Goal: Check status: Check status

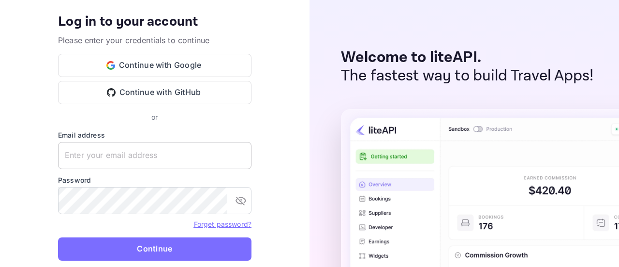
type input "[EMAIL_ADDRESS][DOMAIN_NAME]"
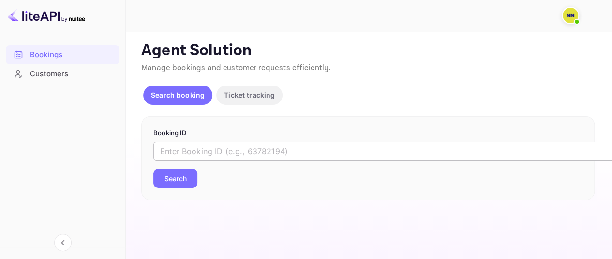
click at [249, 146] on input "text" at bounding box center [395, 151] width 484 height 19
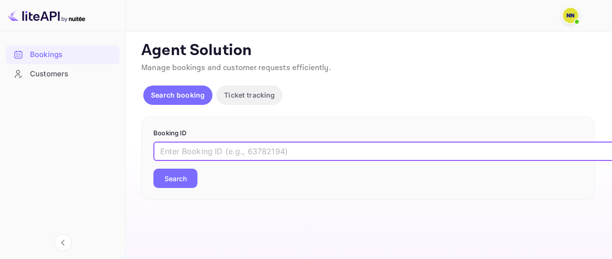
paste input "3W71qtJ5c"
type input "3W71qtJ5c"
click at [181, 177] on button "Search" at bounding box center [175, 178] width 44 height 19
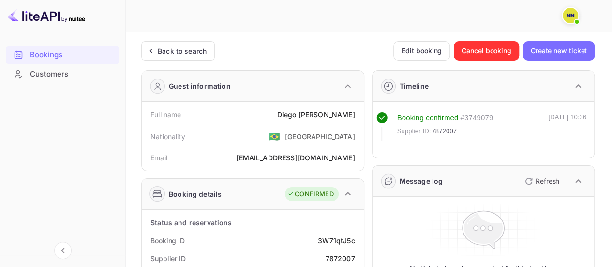
click at [473, 117] on div "# 3749079" at bounding box center [476, 117] width 33 height 11
copy div "3749079"
click at [465, 147] on div "Booking confirmed # 3749079 Supplier ID: 7872007 [DATE] 10:36" at bounding box center [484, 133] width 214 height 42
